Goal: Book appointment/travel/reservation

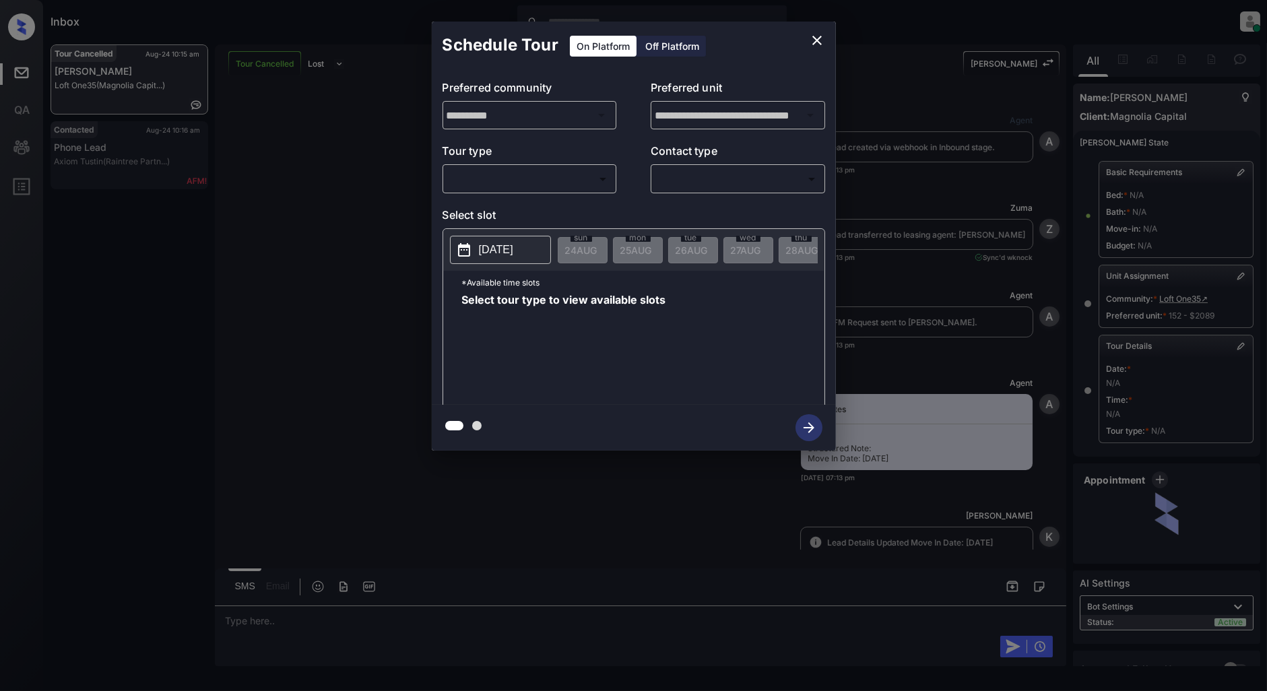
scroll to position [12372, 0]
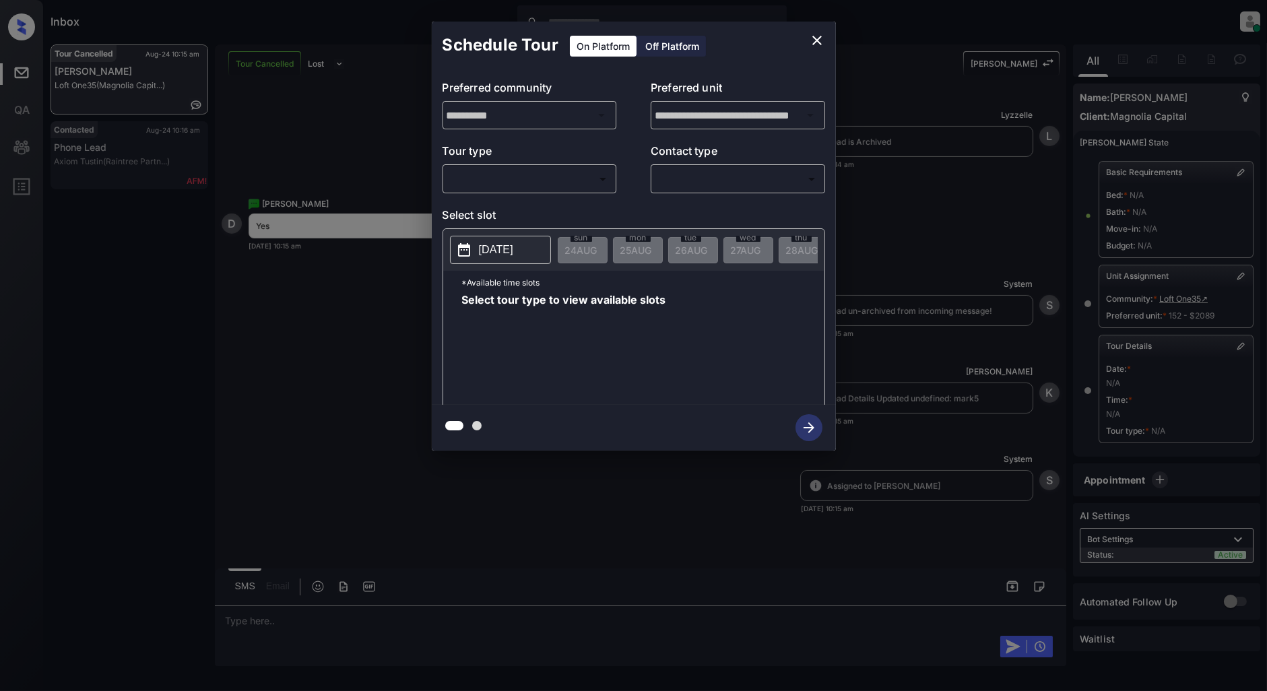
click at [527, 192] on div "​ ​" at bounding box center [530, 178] width 174 height 29
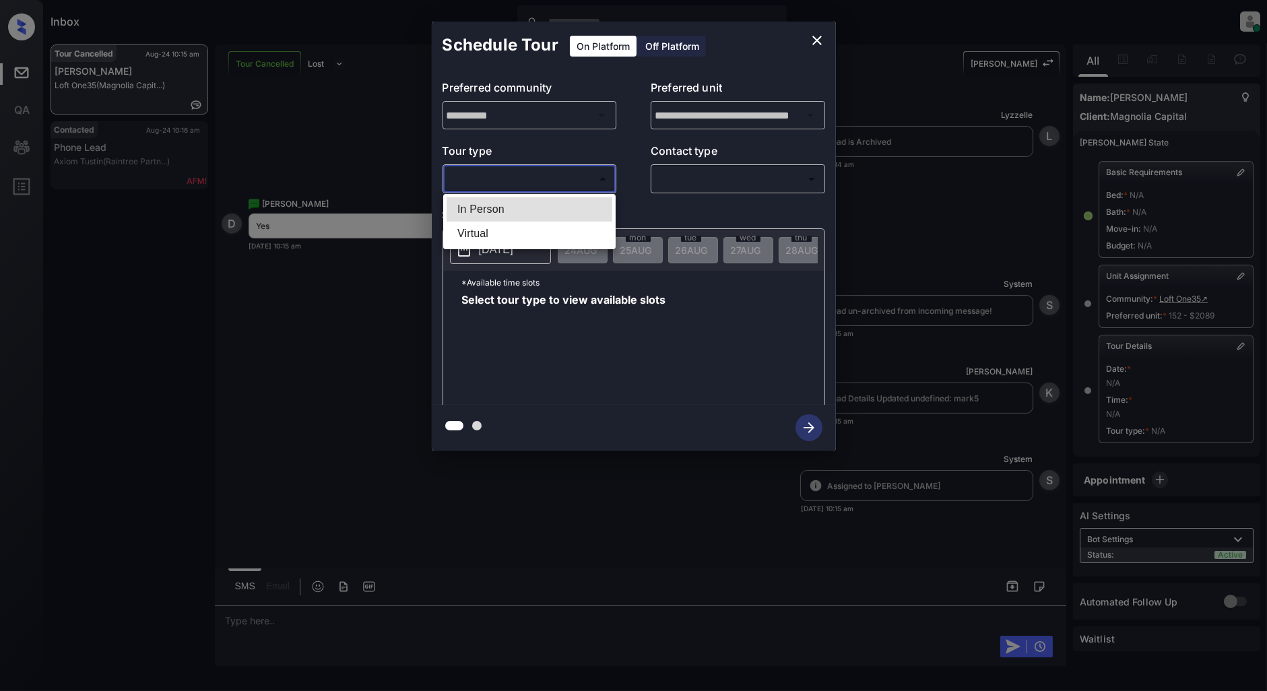
click at [515, 176] on body "Inbox [PERSON_NAME] Online Set yourself offline Set yourself on break Profile S…" at bounding box center [633, 345] width 1267 height 691
click at [501, 207] on li "In Person" at bounding box center [530, 209] width 166 height 24
type input "********"
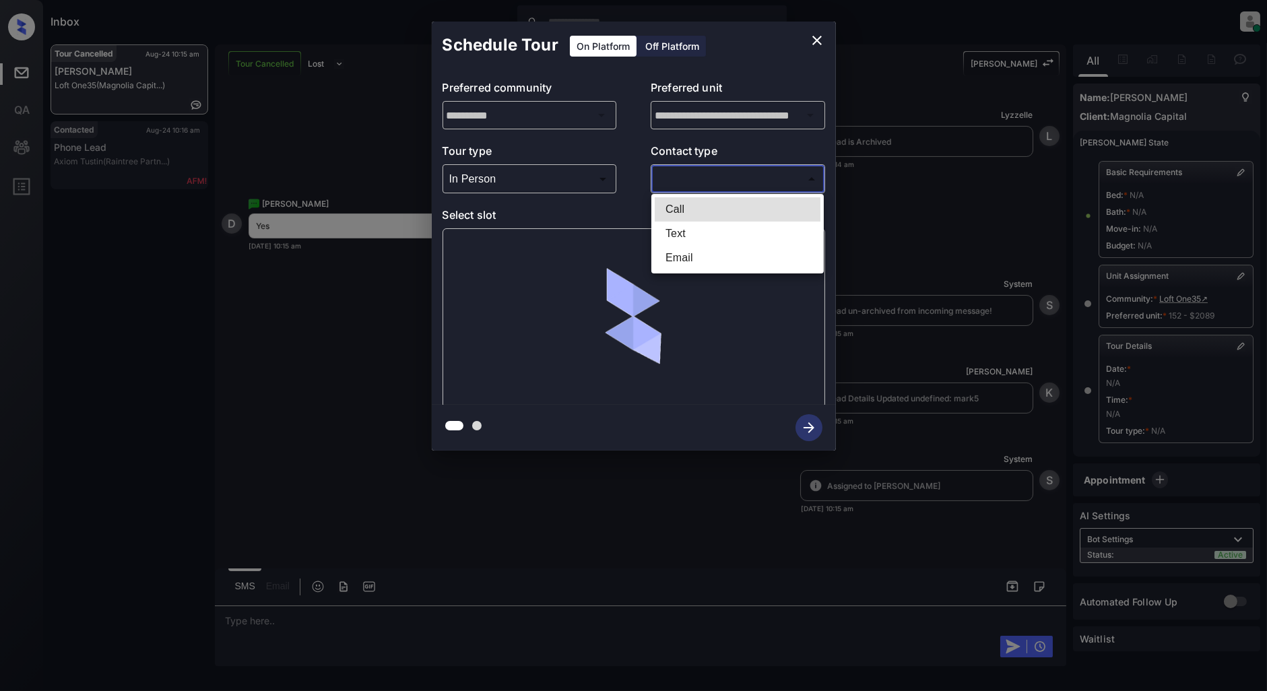
click at [730, 172] on body "Inbox [PERSON_NAME] Online Set yourself offline Set yourself on break Profile S…" at bounding box center [633, 345] width 1267 height 691
click at [693, 236] on li "Text" at bounding box center [738, 234] width 166 height 24
type input "****"
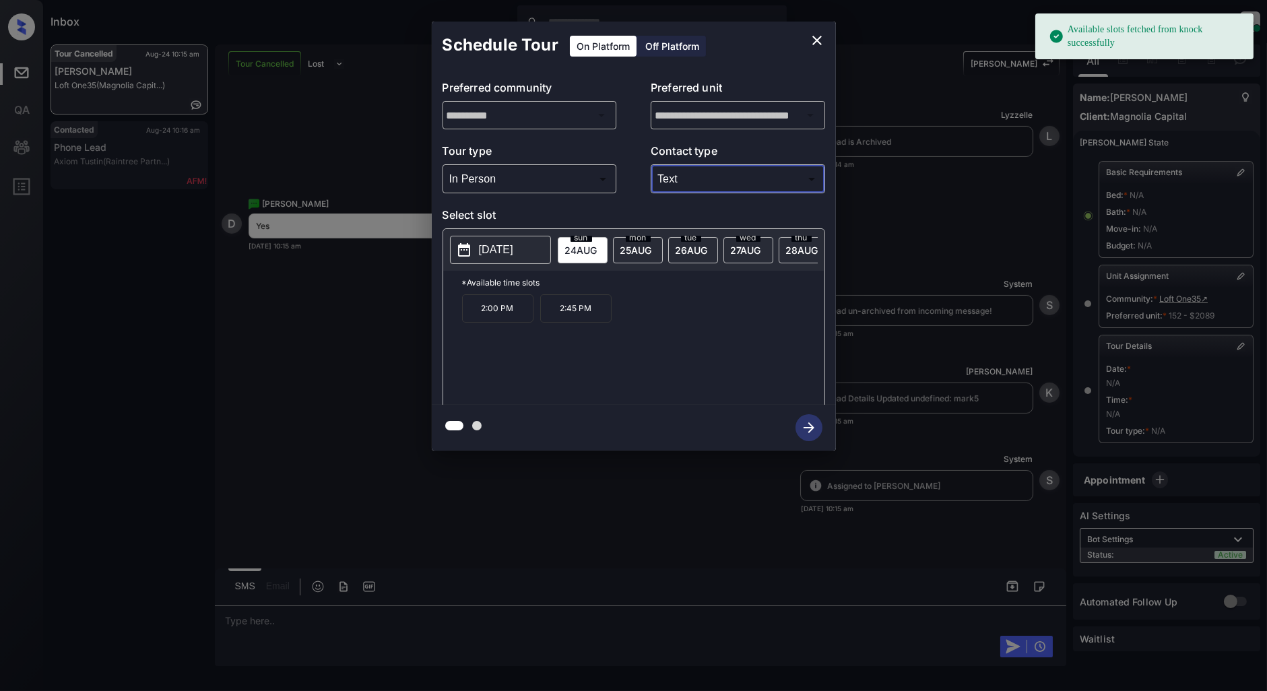
click at [649, 247] on span "[DATE]" at bounding box center [636, 250] width 32 height 11
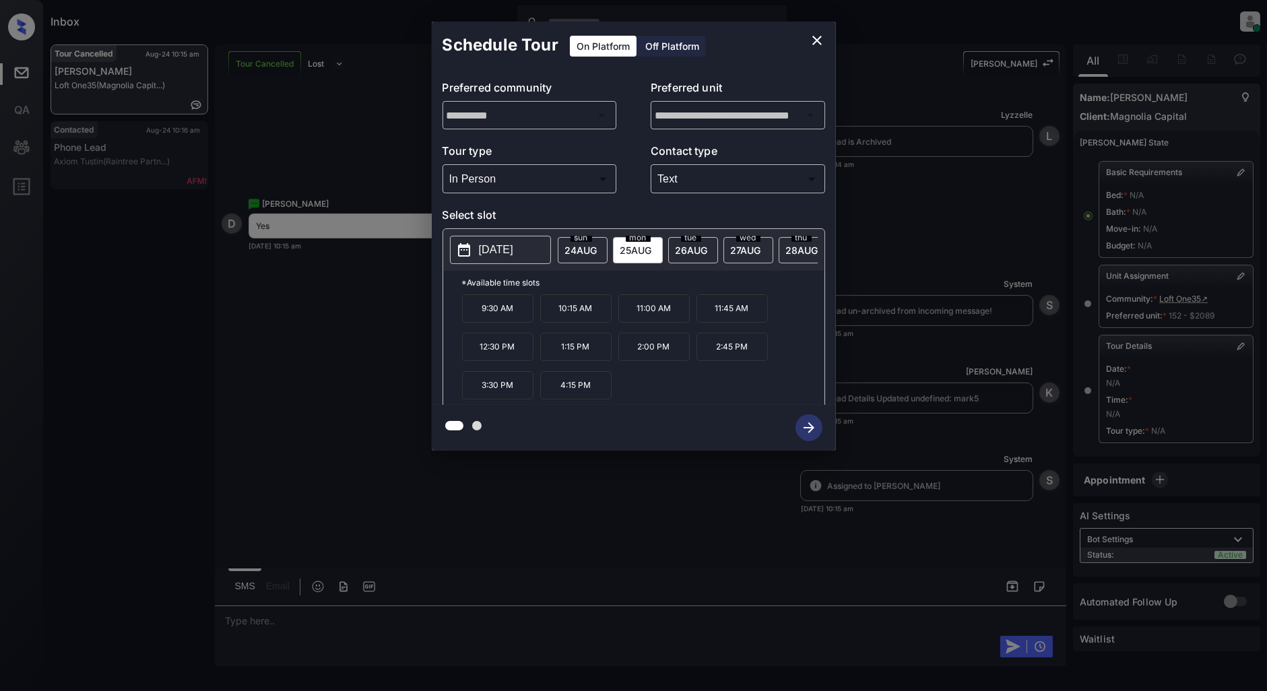
click at [649, 358] on p "2:00 PM" at bounding box center [653, 347] width 71 height 28
click at [811, 425] on icon "button" at bounding box center [809, 427] width 11 height 11
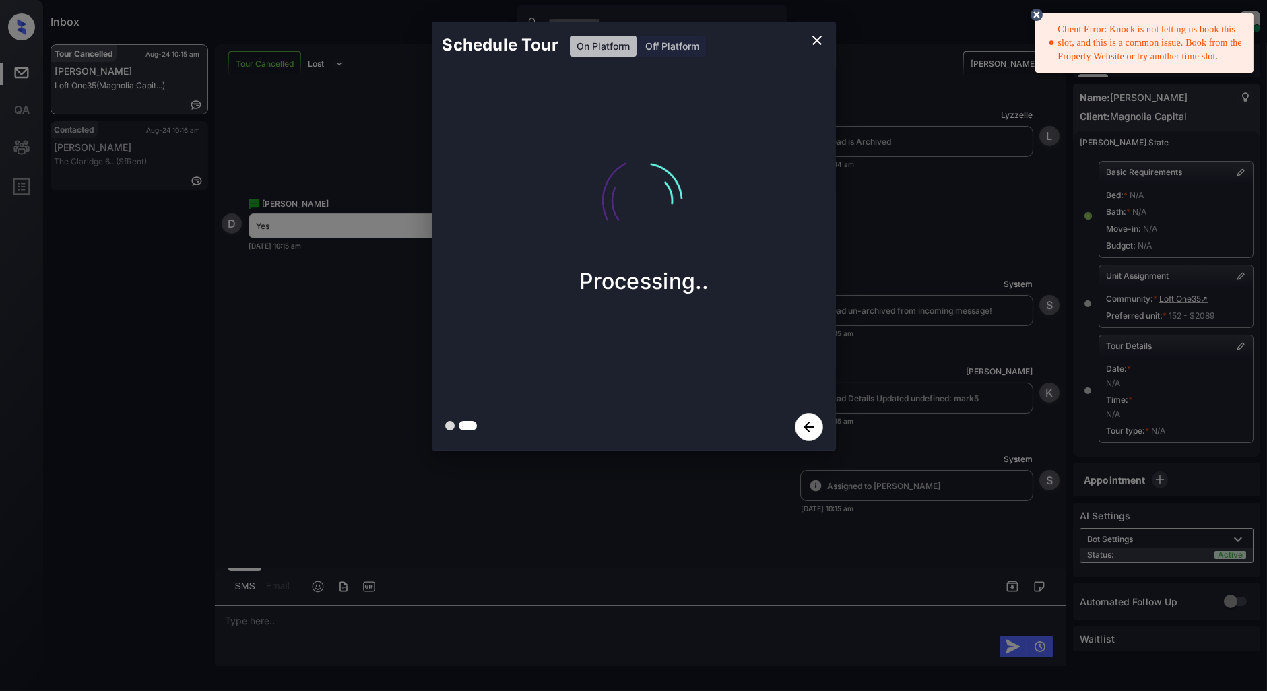
click at [818, 44] on icon "close" at bounding box center [817, 40] width 16 height 16
